Goal: Transaction & Acquisition: Download file/media

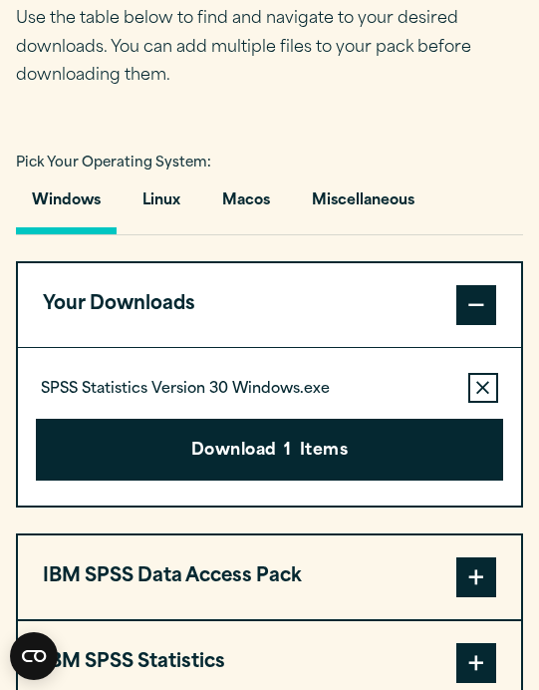
scroll to position [1300, 0]
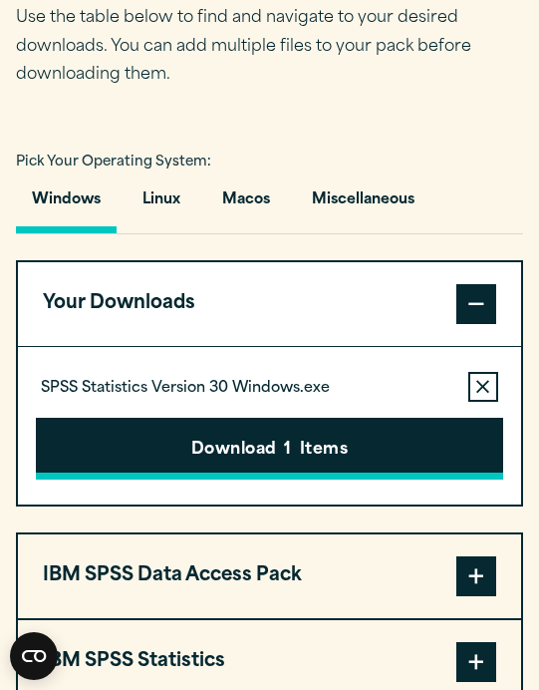
click at [348, 462] on button "Download 1 Items" at bounding box center [269, 449] width 467 height 62
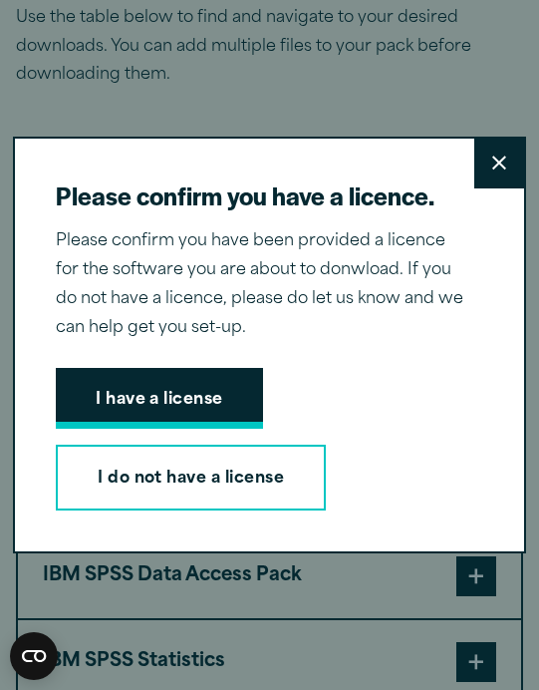
click at [226, 430] on button "I have a license" at bounding box center [159, 399] width 207 height 62
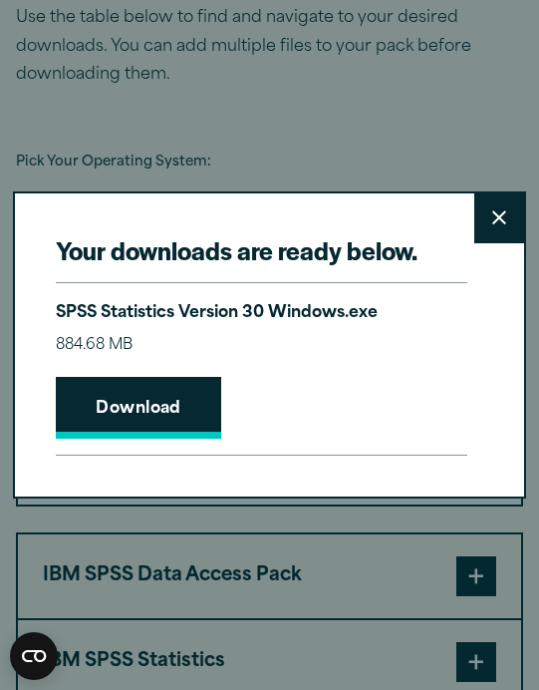
click at [196, 439] on link "Download" at bounding box center [138, 408] width 165 height 62
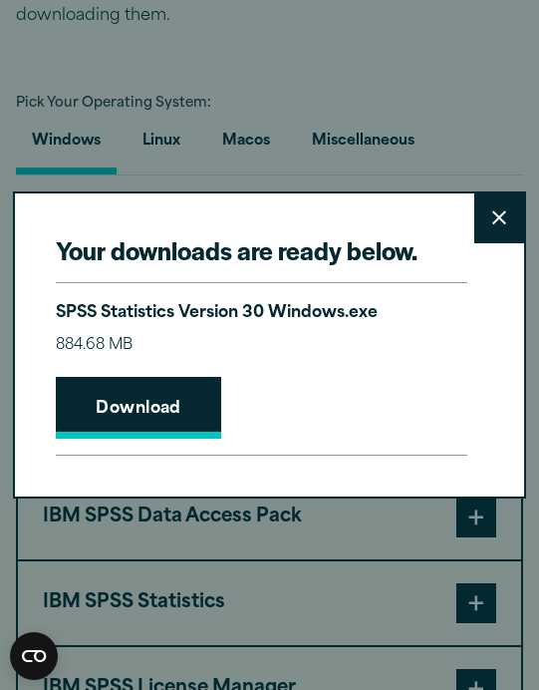
scroll to position [1363, 0]
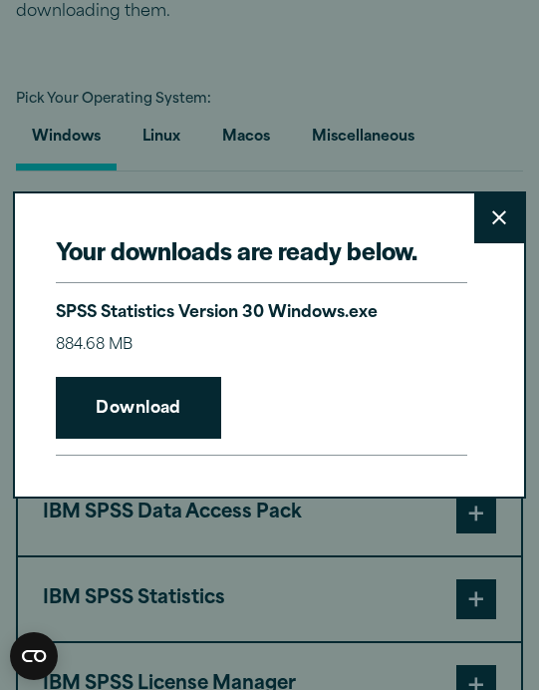
click at [494, 234] on button "Close" at bounding box center [499, 218] width 50 height 50
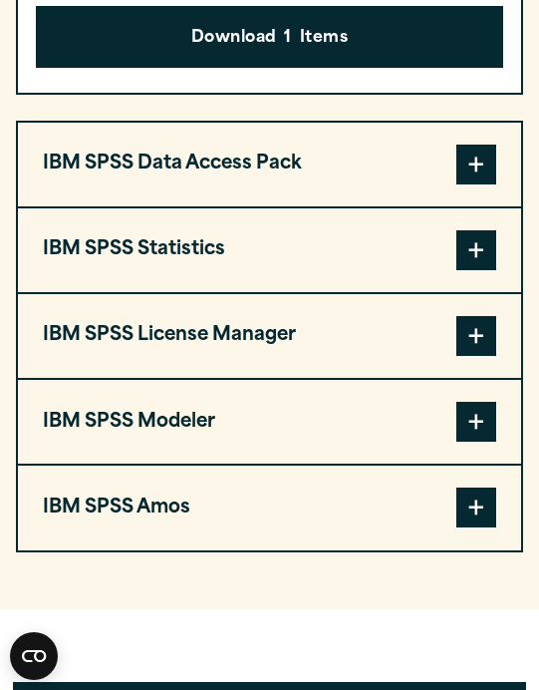
scroll to position [1726, 0]
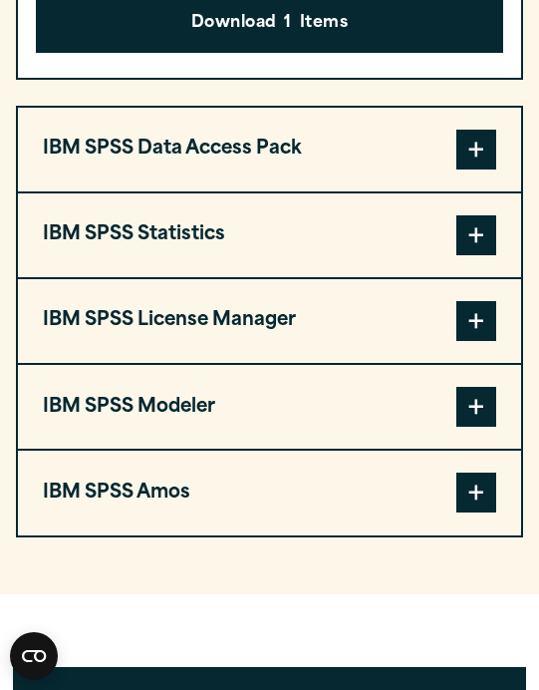
click at [474, 225] on span at bounding box center [476, 235] width 40 height 40
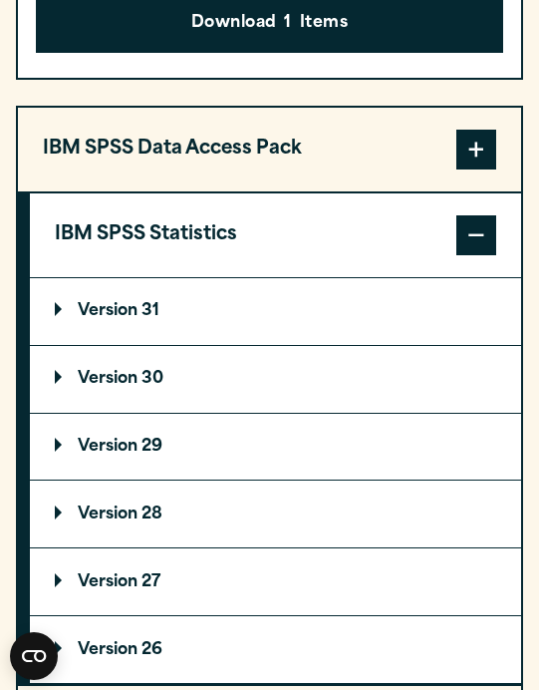
click at [252, 371] on summary "Version 30" at bounding box center [275, 379] width 491 height 67
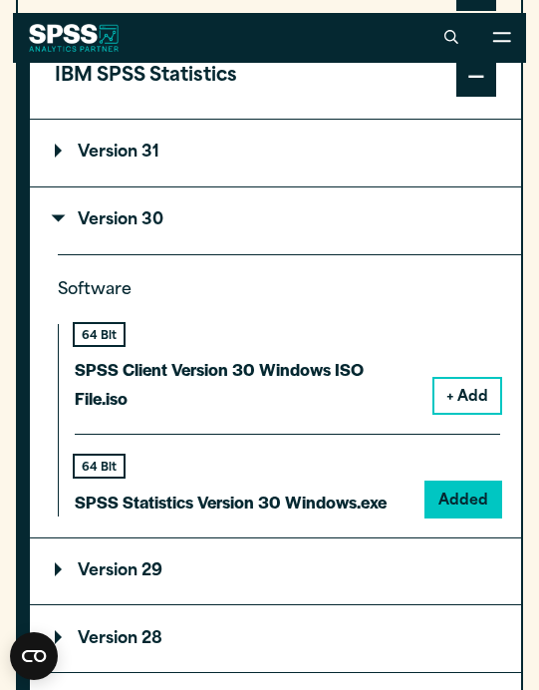
scroll to position [1860, 0]
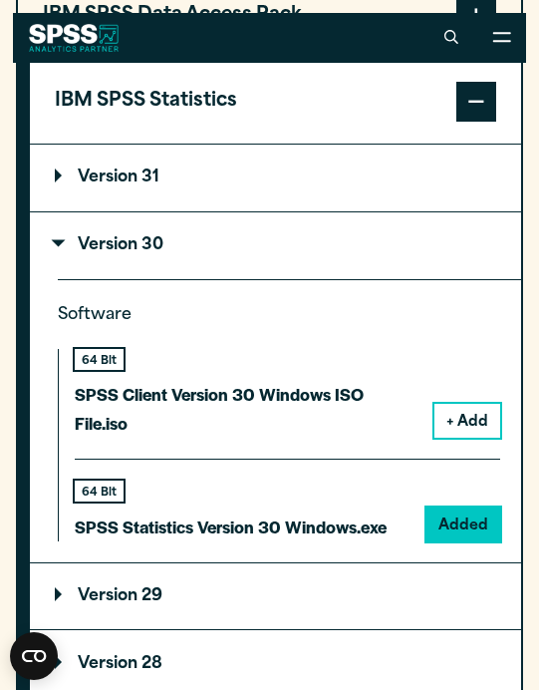
click at [481, 404] on button "+ Add" at bounding box center [468, 421] width 66 height 34
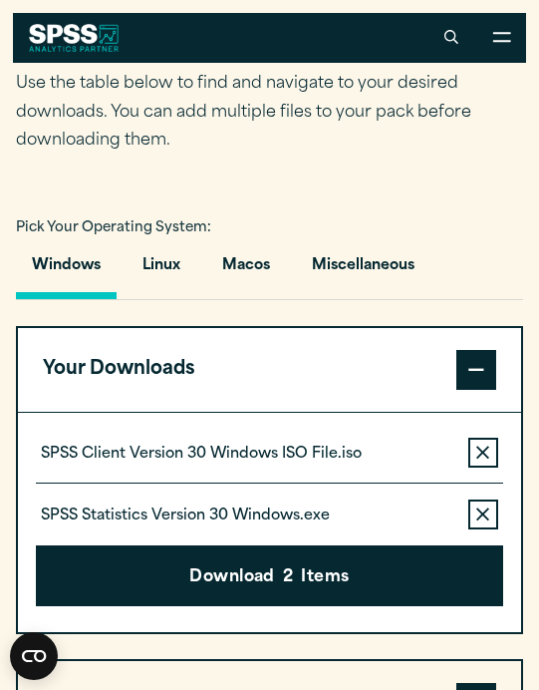
scroll to position [1205, 0]
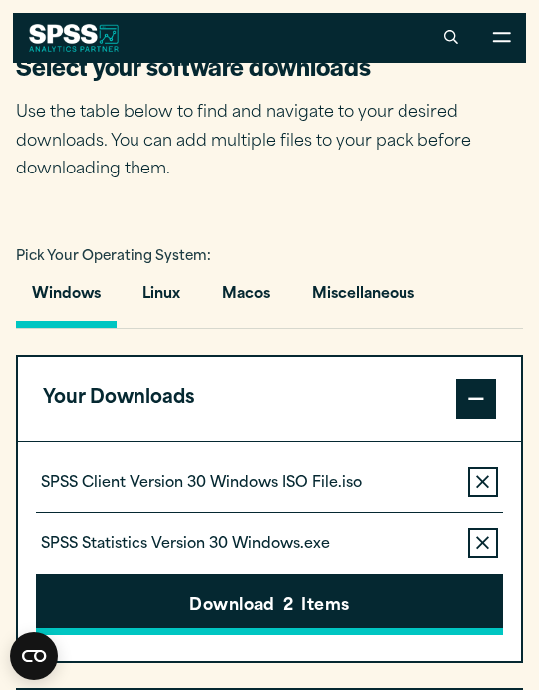
click at [478, 595] on button "Download 2 Items" at bounding box center [269, 605] width 467 height 62
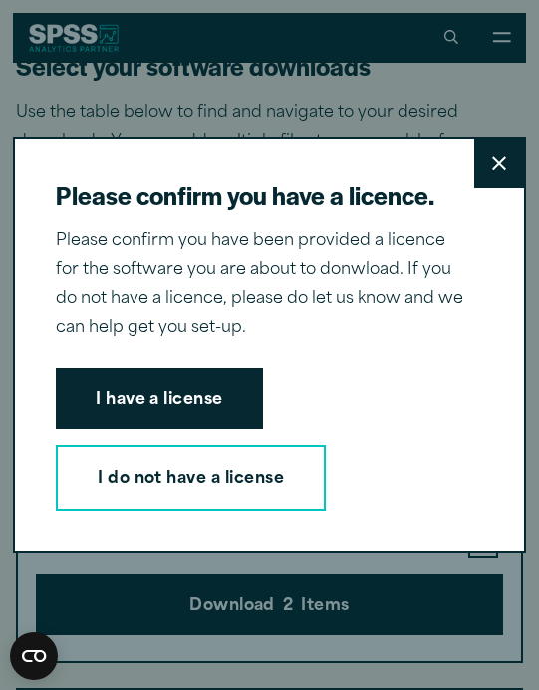
click at [499, 170] on icon at bounding box center [499, 162] width 14 height 15
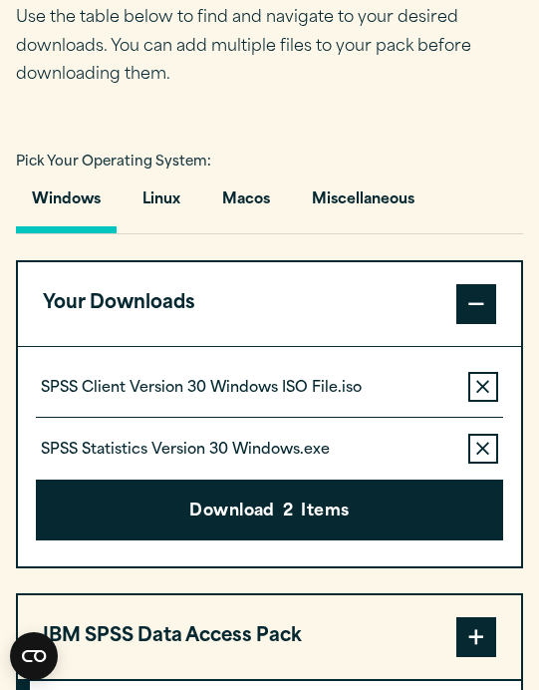
scroll to position [1299, 0]
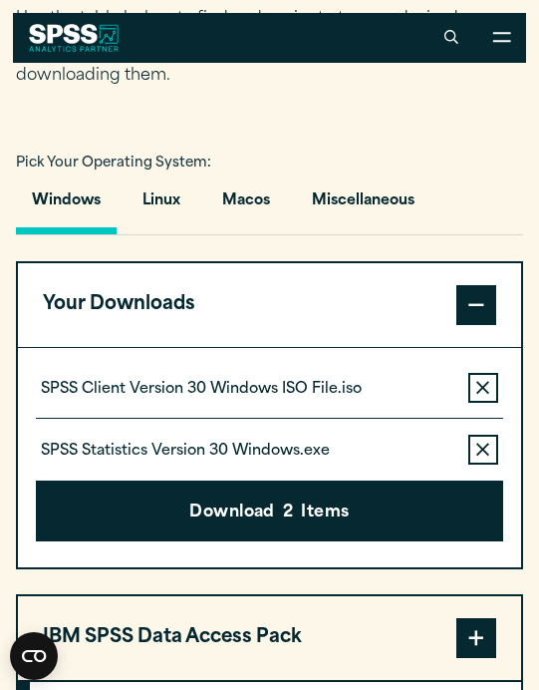
click at [484, 439] on button "Remove this item from your software download list" at bounding box center [483, 450] width 30 height 30
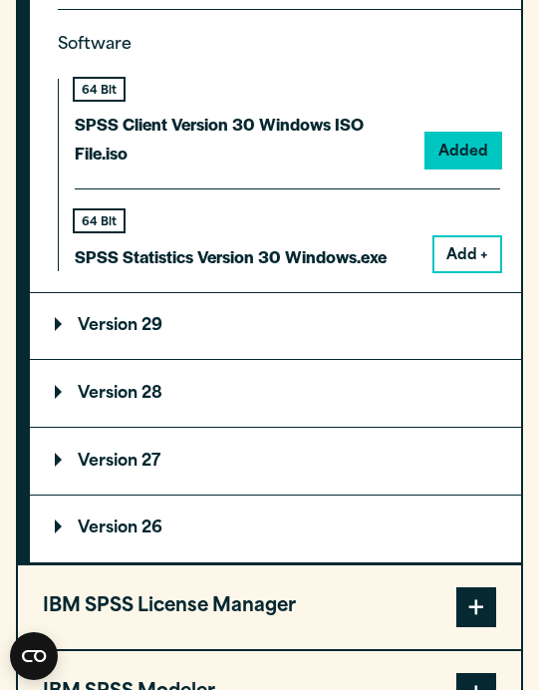
scroll to position [2139, 0]
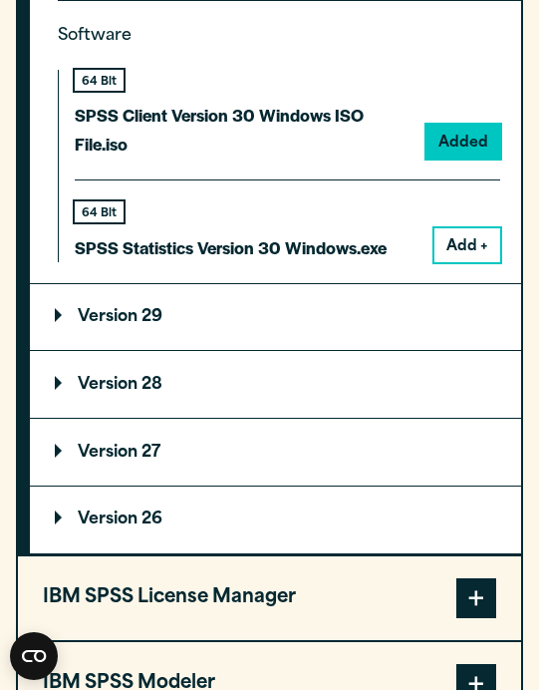
click at [349, 304] on summary "Version 29" at bounding box center [275, 317] width 491 height 67
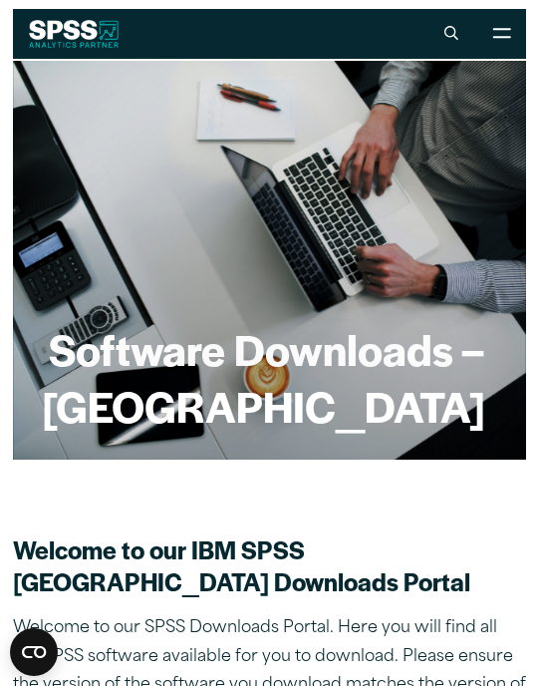
scroll to position [0, 0]
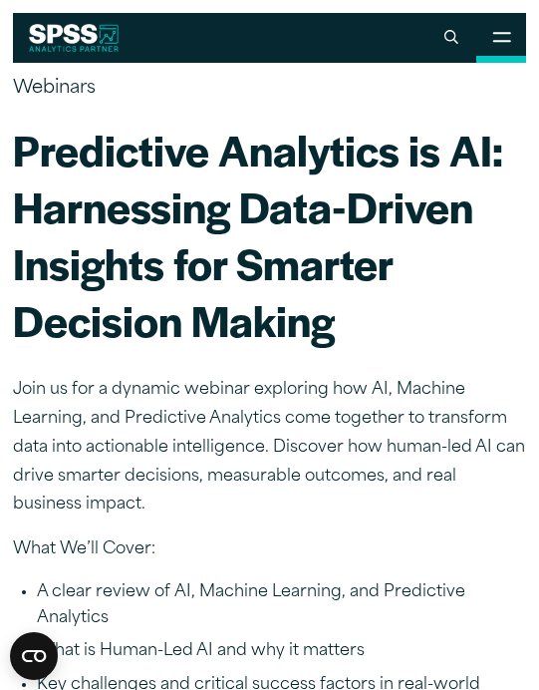
click at [496, 18] on button "Open Site Menu" at bounding box center [501, 38] width 50 height 50
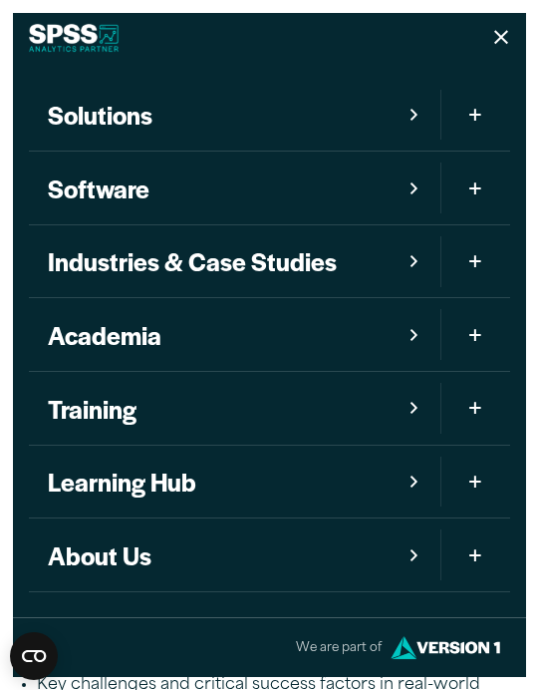
click at [482, 185] on span "Mobile version of site main menu" at bounding box center [475, 188] width 16 height 32
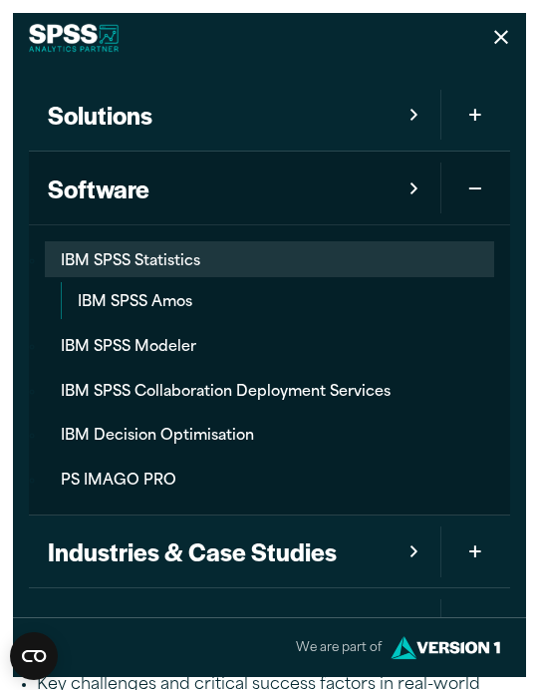
click at [262, 248] on link "IBM SPSS Statistics" at bounding box center [270, 259] width 451 height 37
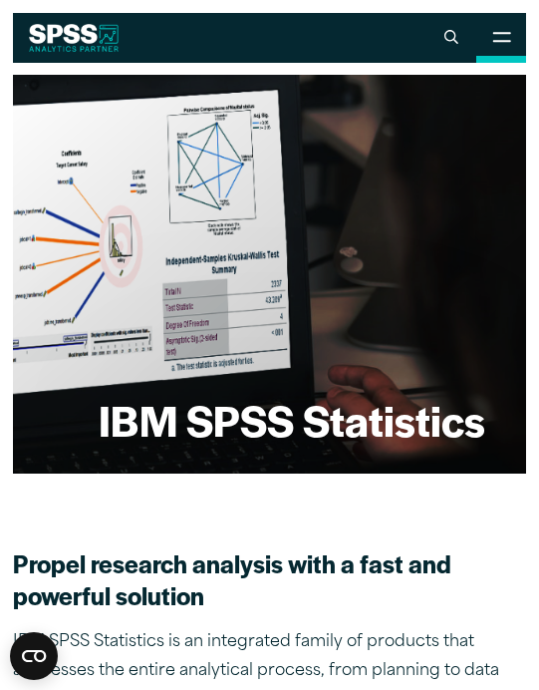
click at [484, 54] on button "Open Site Menu" at bounding box center [501, 38] width 50 height 50
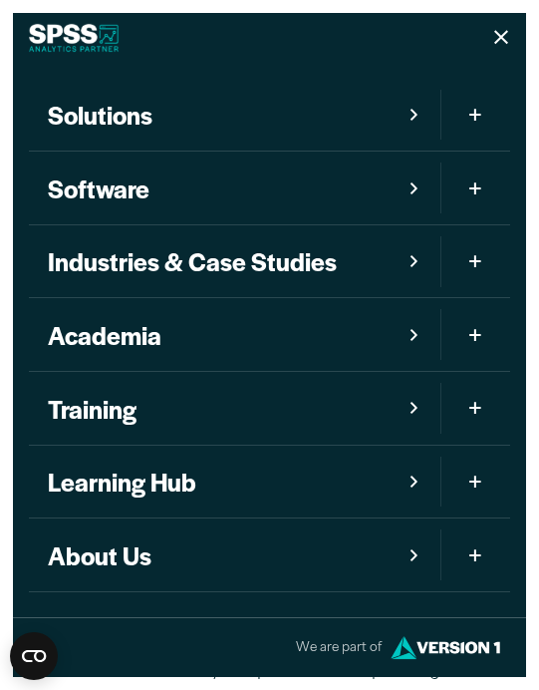
click at [408, 184] on link "Software" at bounding box center [235, 188] width 413 height 73
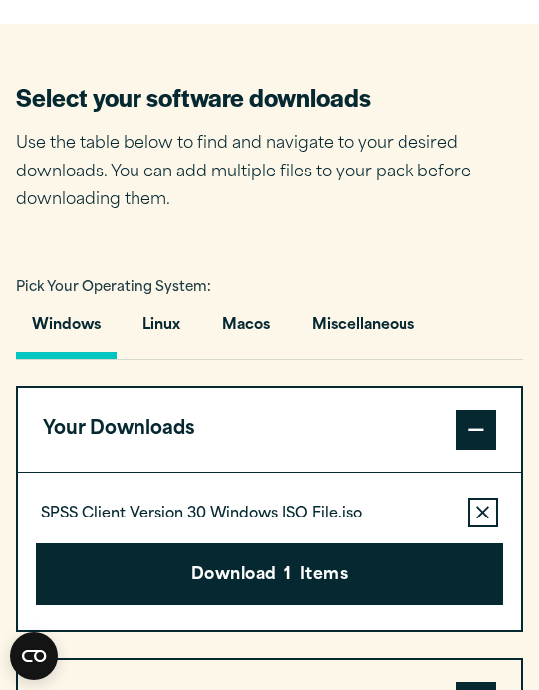
scroll to position [1175, 0]
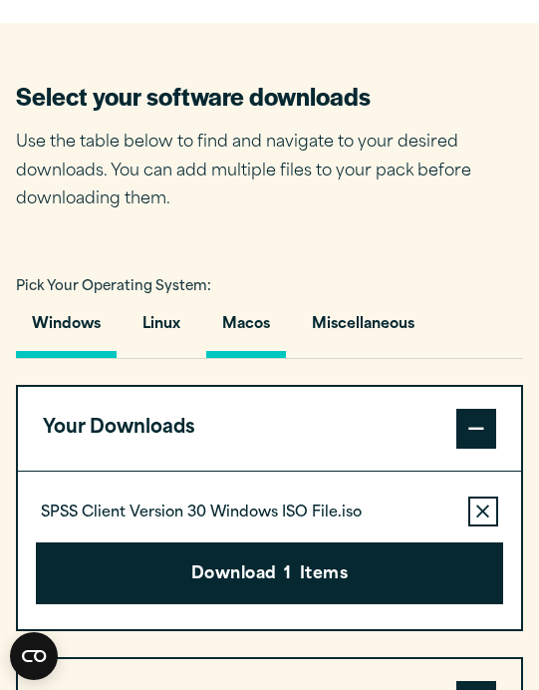
click at [250, 322] on button "Macos" at bounding box center [246, 329] width 80 height 57
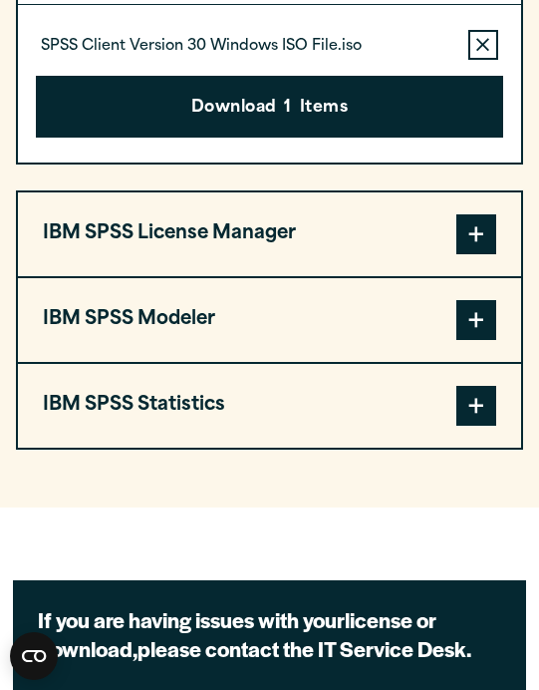
scroll to position [1692, 0]
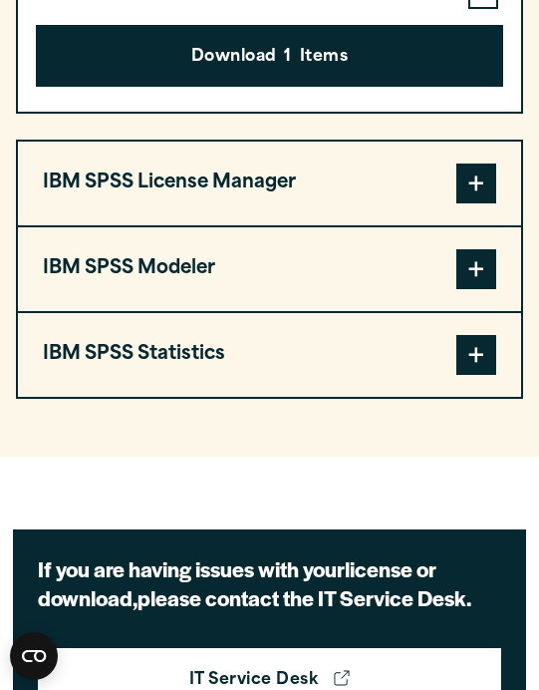
click at [486, 357] on span at bounding box center [476, 355] width 40 height 40
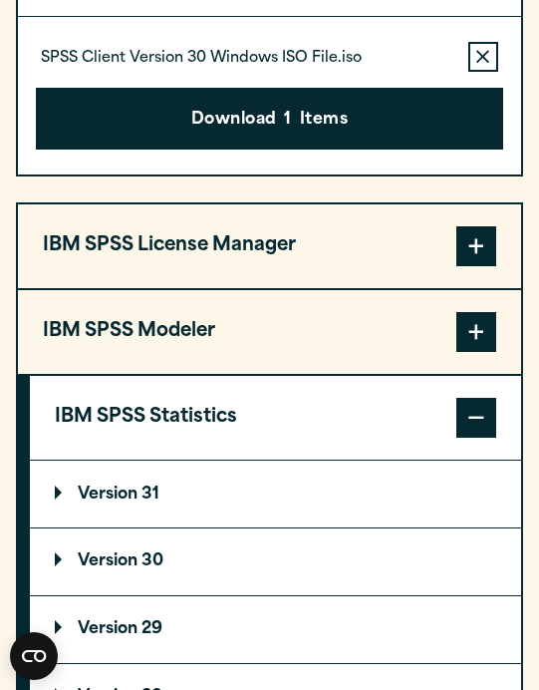
scroll to position [1633, 0]
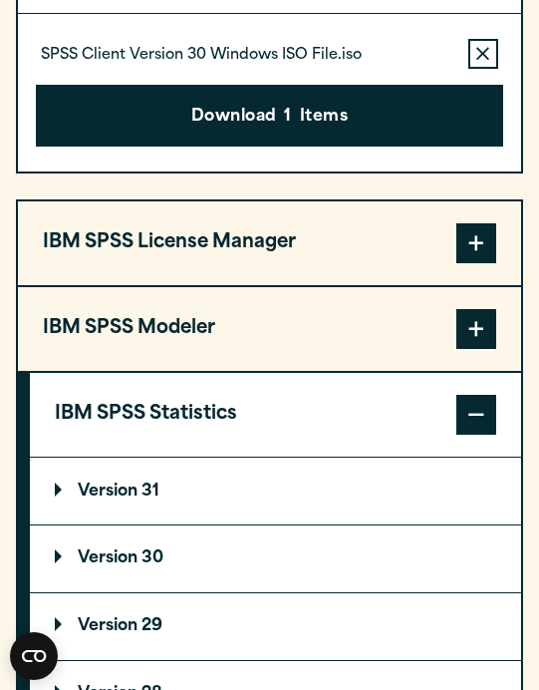
click at [392, 493] on summary "Version 31" at bounding box center [275, 490] width 491 height 67
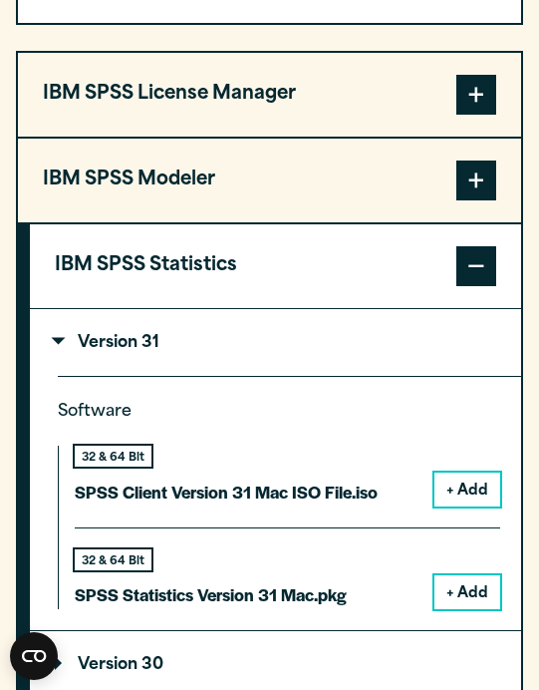
scroll to position [1782, 0]
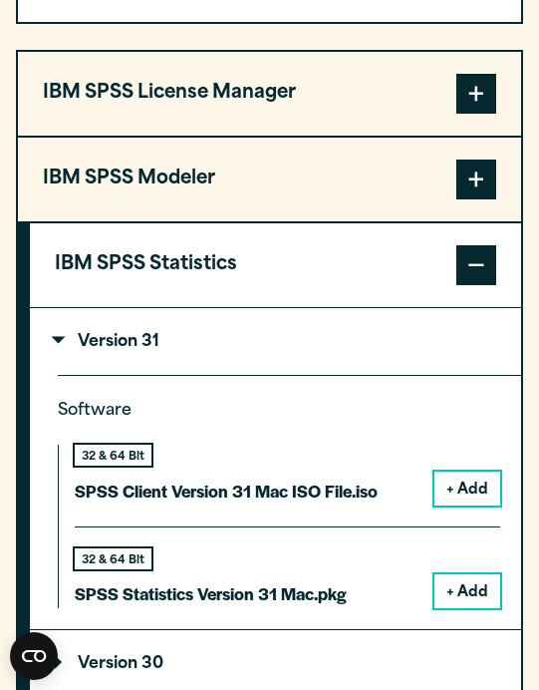
click at [484, 477] on button "+ Add" at bounding box center [468, 488] width 66 height 34
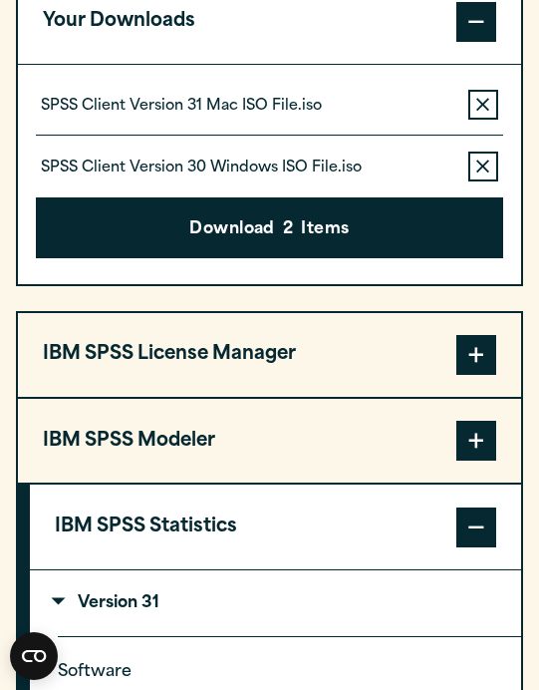
scroll to position [1583, 0]
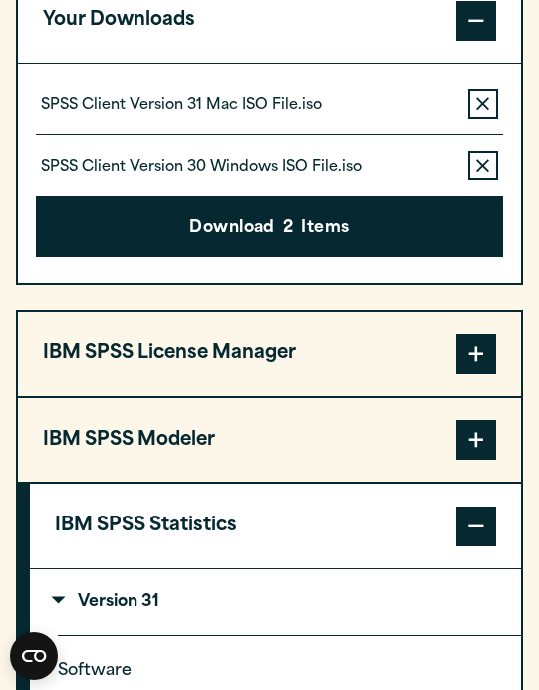
click at [476, 171] on icon "button" at bounding box center [482, 165] width 13 height 14
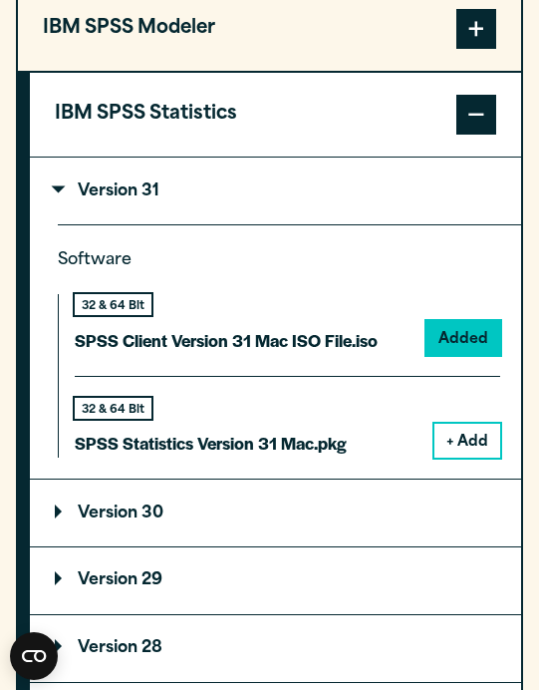
click at [474, 439] on button "+ Add" at bounding box center [468, 441] width 66 height 34
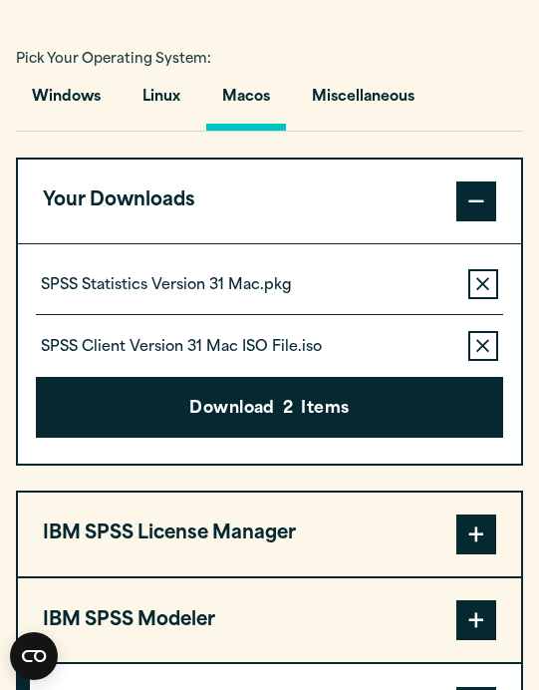
scroll to position [1424, 0]
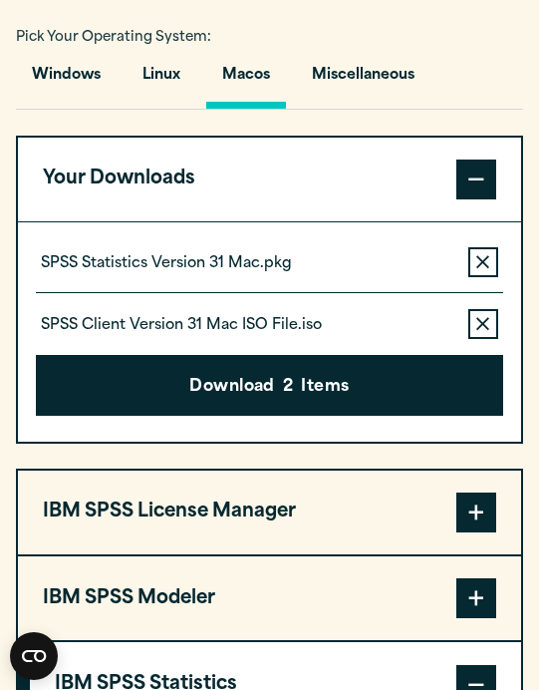
click at [474, 328] on button "Remove this item from your software download list" at bounding box center [483, 324] width 30 height 30
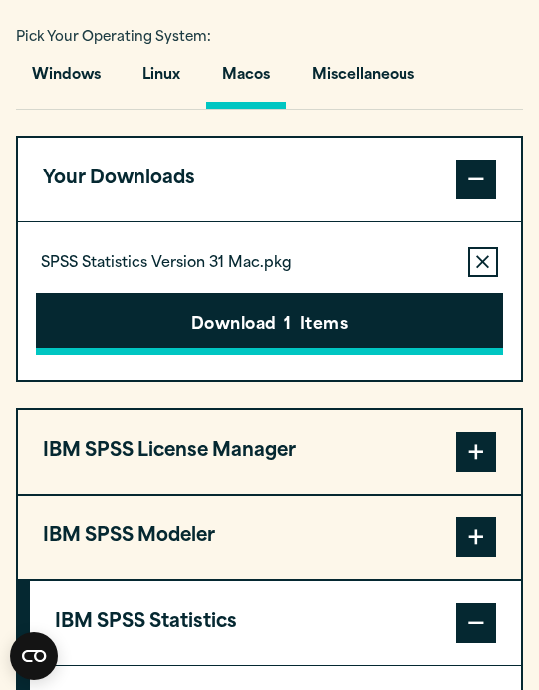
click at [438, 317] on button "Download 1 Items" at bounding box center [269, 324] width 467 height 62
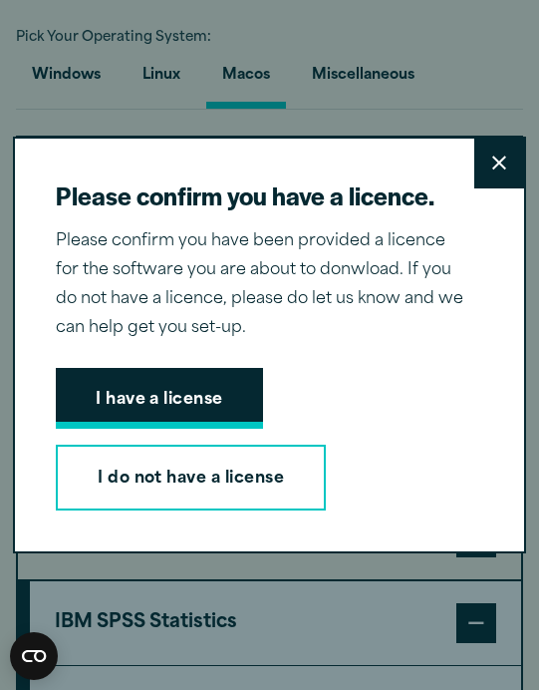
click at [201, 416] on button "I have a license" at bounding box center [159, 399] width 207 height 62
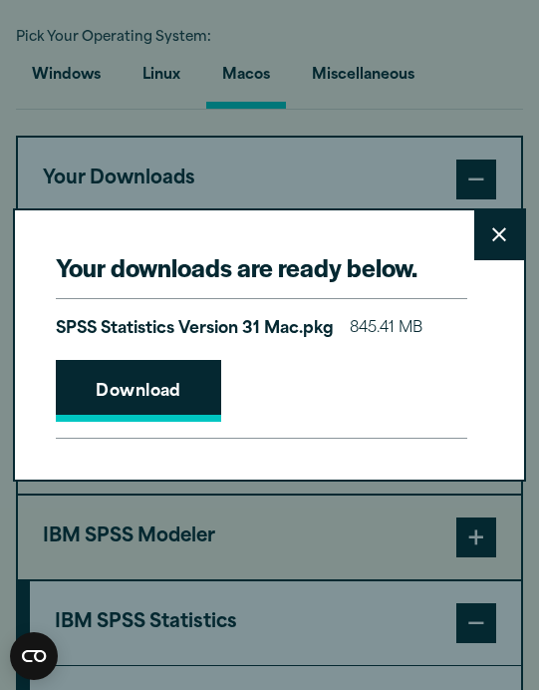
click at [174, 422] on link "Download" at bounding box center [138, 391] width 165 height 62
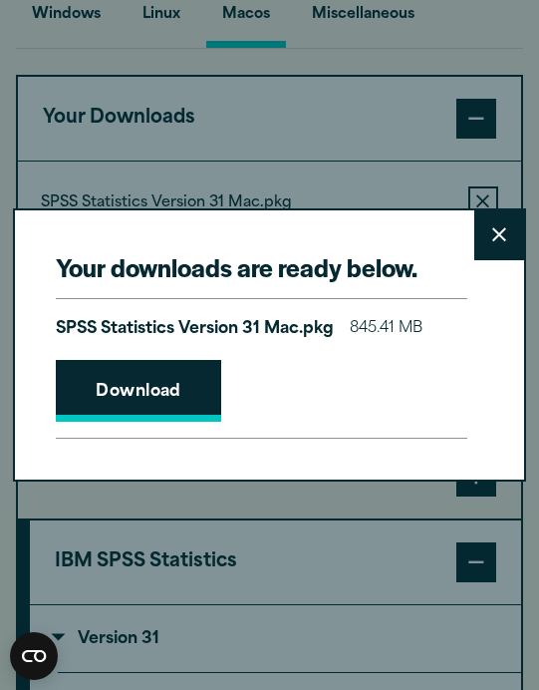
scroll to position [1487, 0]
